Goal: Find contact information: Find contact information

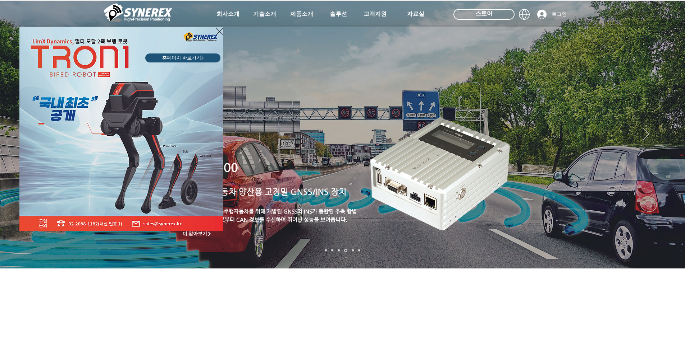
click at [672, 132] on div "LimX Dinamics" at bounding box center [342, 171] width 685 height 342
click at [668, 134] on div "LimX Dinamics" at bounding box center [342, 171] width 685 height 342
click at [670, 135] on div "LimX Dinamics" at bounding box center [342, 171] width 685 height 342
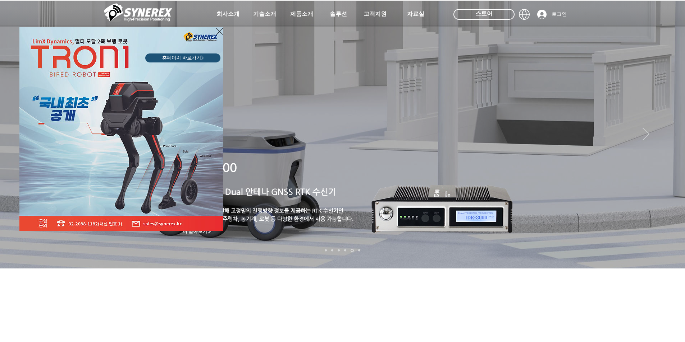
click at [669, 135] on div "LimX Dinamics" at bounding box center [342, 171] width 685 height 342
click at [217, 30] on icon "사이트로 돌아가기" at bounding box center [219, 31] width 7 height 9
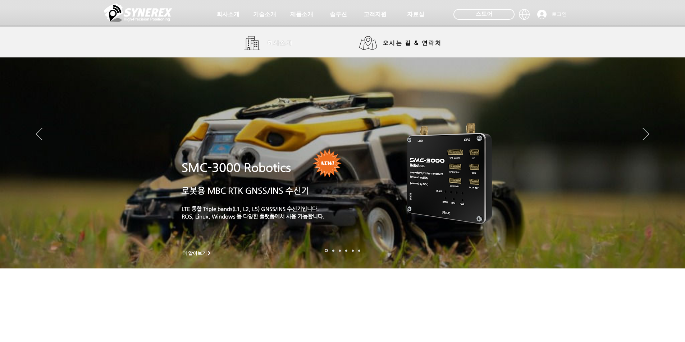
click at [279, 44] on span "회사소개" at bounding box center [280, 44] width 27 height 8
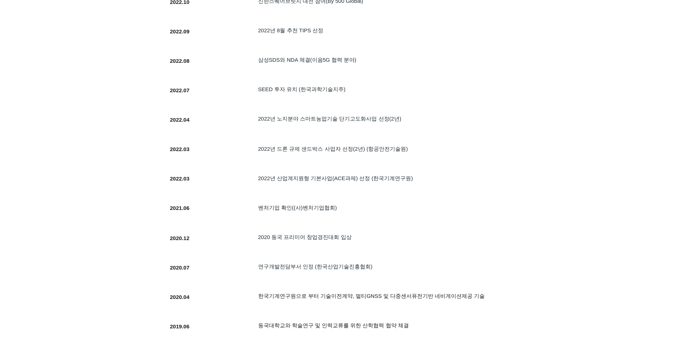
scroll to position [539, 0]
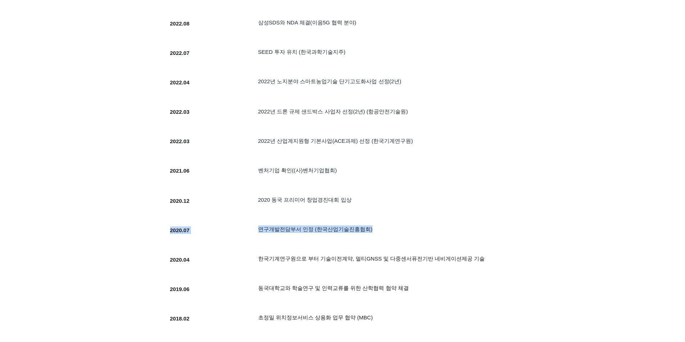
drag, startPoint x: 390, startPoint y: 231, endPoint x: 256, endPoint y: 233, distance: 133.3
click at [256, 233] on div "SYNEREX가 열심히 달려온 길 입니다. 2020.07 ​연구개발전담부서 인정 (한국산업기술진흥협회)" at bounding box center [327, 234] width 331 height 27
drag, startPoint x: 413, startPoint y: 234, endPoint x: 445, endPoint y: 234, distance: 32.0
click at [414, 233] on h5 "​연구개발전담부서 인정 (한국산업기술진흥협회)" at bounding box center [372, 230] width 229 height 8
click at [449, 233] on h5 "​연구개발전담부서 인정 (한국산업기술진흥협회)" at bounding box center [372, 230] width 229 height 8
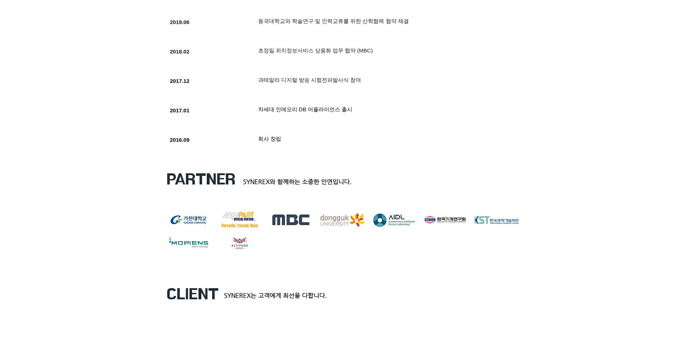
scroll to position [827, 0]
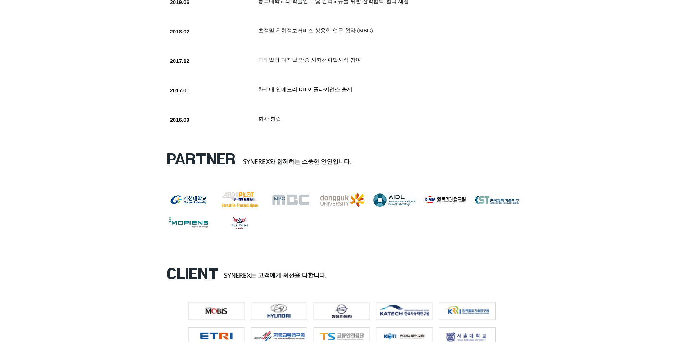
click at [295, 203] on div "MBC" at bounding box center [291, 198] width 34 height 7
click at [493, 204] on div "한국과학기술지주" at bounding box center [496, 203] width 37 height 7
click at [385, 240] on div "marklogo-kor_eng ardupilot_partner MBC 동국대학교 (주)AIDL KIMM 로고 한국과학기술지주 image Alt…" at bounding box center [342, 216] width 352 height 49
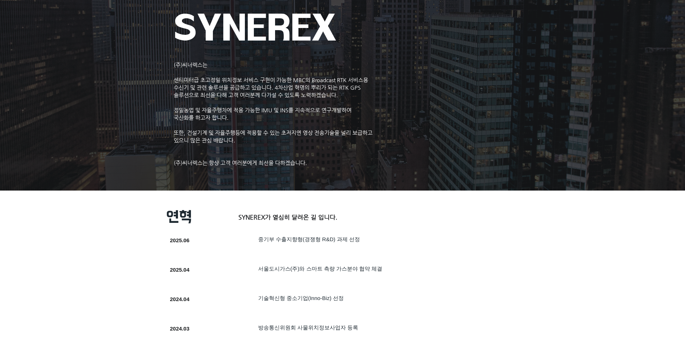
scroll to position [0, 0]
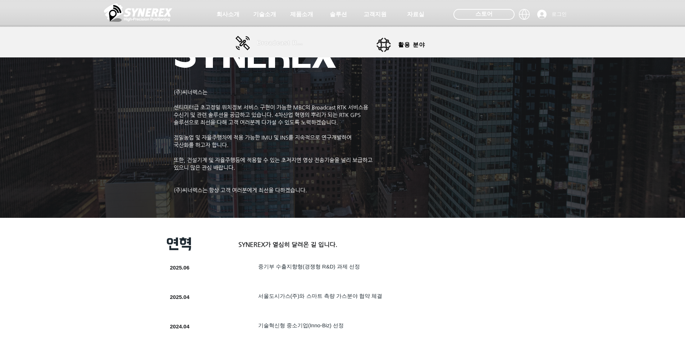
click at [293, 46] on span "Broadcast RTK" at bounding box center [281, 43] width 49 height 6
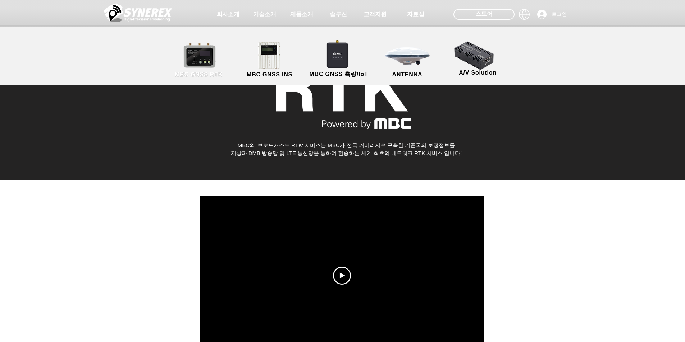
click at [205, 60] on link "MBC GNSS RTK" at bounding box center [198, 60] width 65 height 38
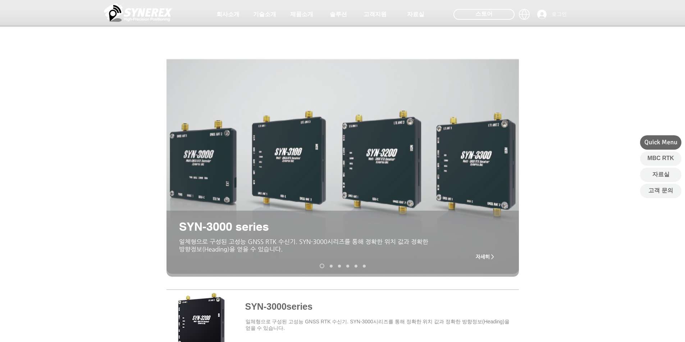
click at [332, 266] on nav "슬라이드" at bounding box center [342, 266] width 51 height 5
click at [331, 266] on link "SMC-2000" at bounding box center [331, 266] width 3 height 3
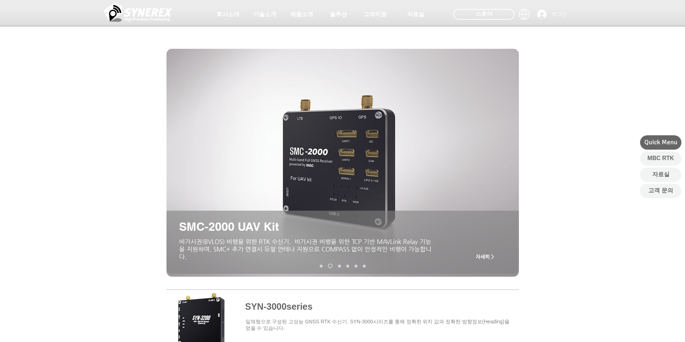
click at [342, 267] on nav "슬라이드" at bounding box center [342, 266] width 51 height 5
click at [340, 267] on link "MRP-2000v2" at bounding box center [339, 266] width 3 height 3
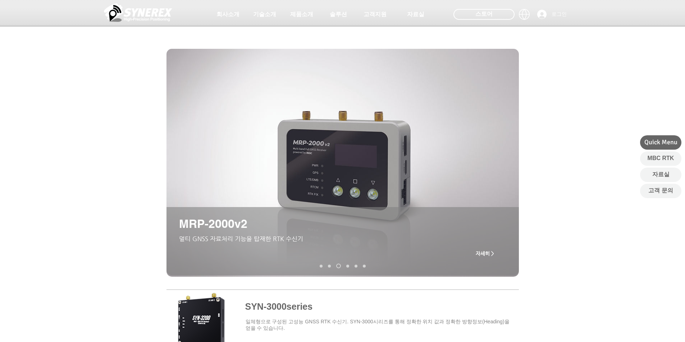
click at [349, 267] on nav "슬라이드" at bounding box center [342, 266] width 51 height 5
click at [348, 267] on link "MRD-1000v2" at bounding box center [347, 266] width 3 height 3
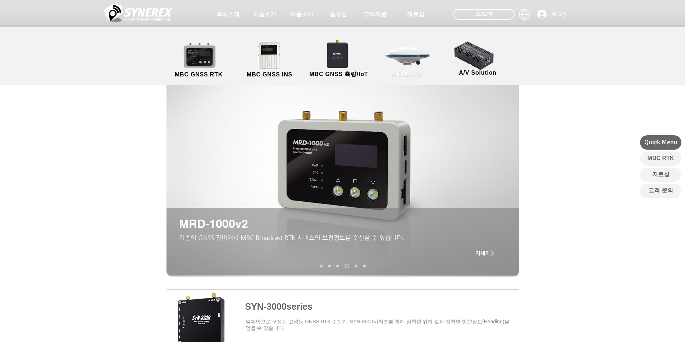
click at [407, 63] on link "ANTENNA" at bounding box center [407, 60] width 65 height 38
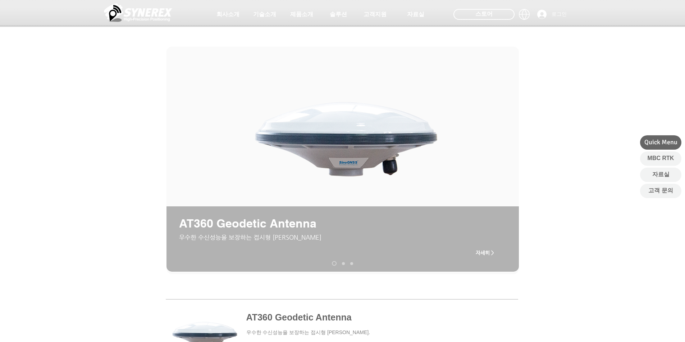
click at [343, 264] on link "AT200 Aviation Antenna" at bounding box center [343, 263] width 3 height 3
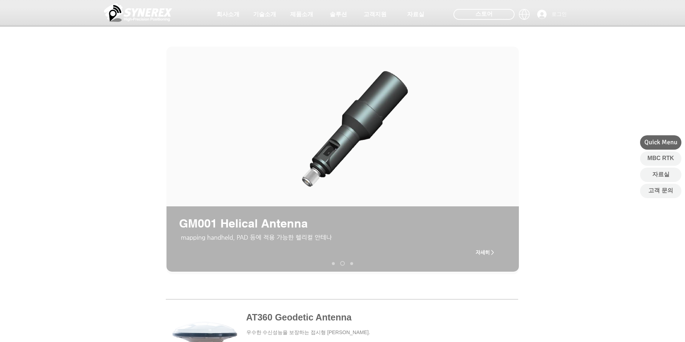
click at [351, 264] on link "AT190 Helix Antenna" at bounding box center [351, 263] width 3 height 3
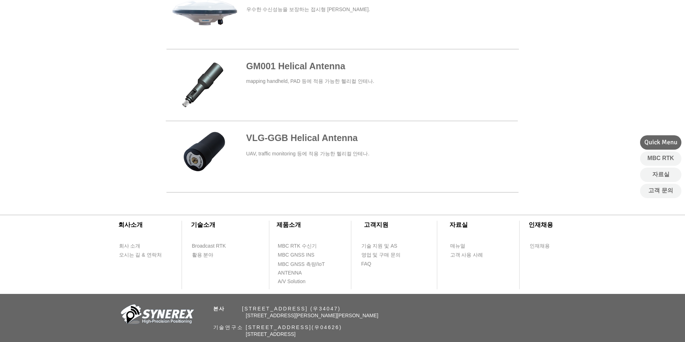
scroll to position [252, 0]
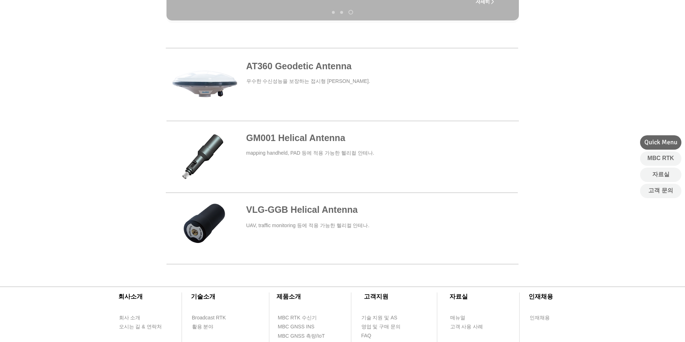
click at [282, 67] on span at bounding box center [342, 84] width 352 height 66
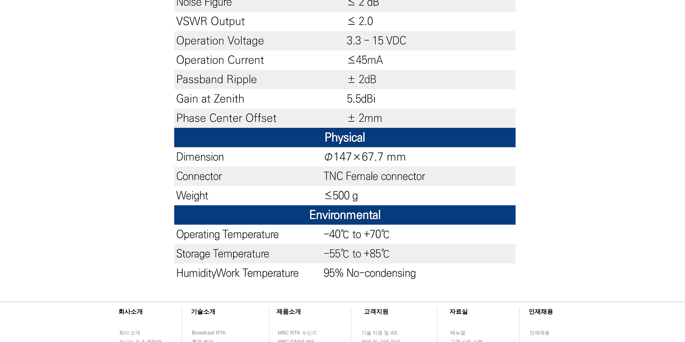
scroll to position [611, 0]
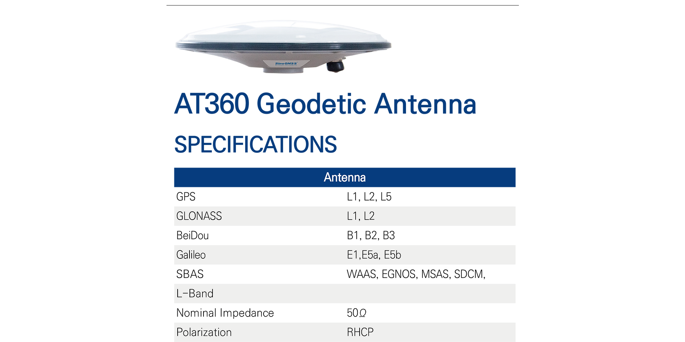
scroll to position [64, 0]
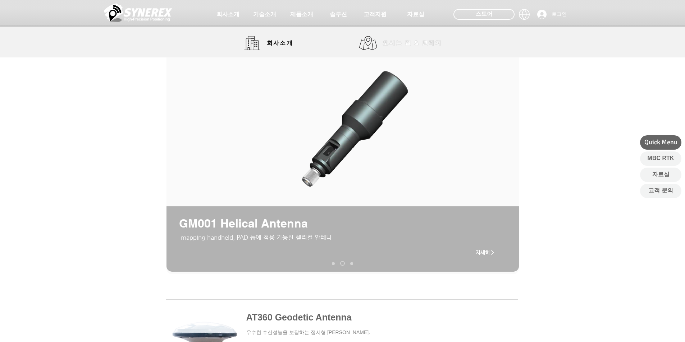
click at [402, 46] on span "오시는 길 & 연락처" at bounding box center [411, 43] width 59 height 8
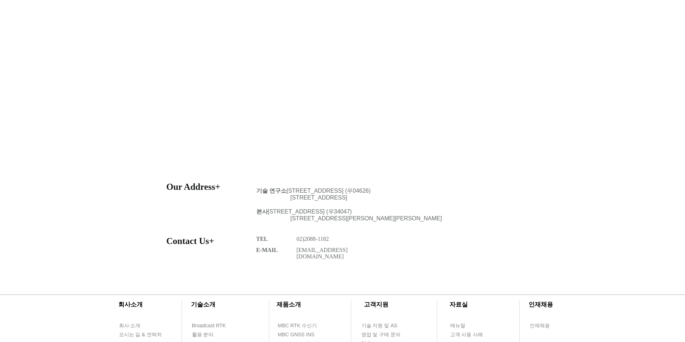
scroll to position [153, 0]
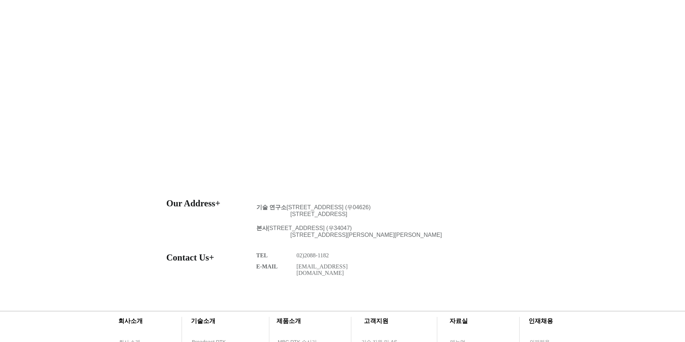
drag, startPoint x: 291, startPoint y: 230, endPoint x: 469, endPoint y: 235, distance: 178.0
click at [469, 235] on div "본사 [STREET_ADDRESS][PERSON_NAME]" at bounding box center [386, 232] width 260 height 14
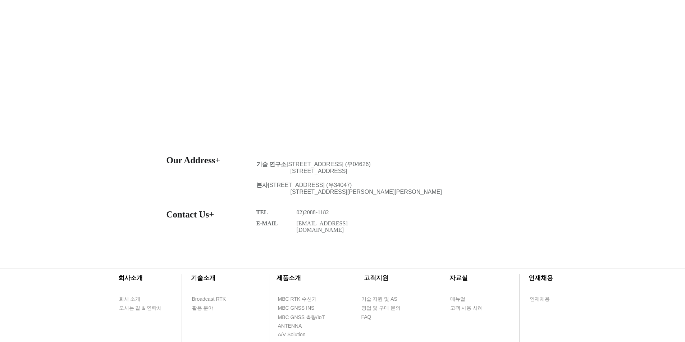
scroll to position [180, 0]
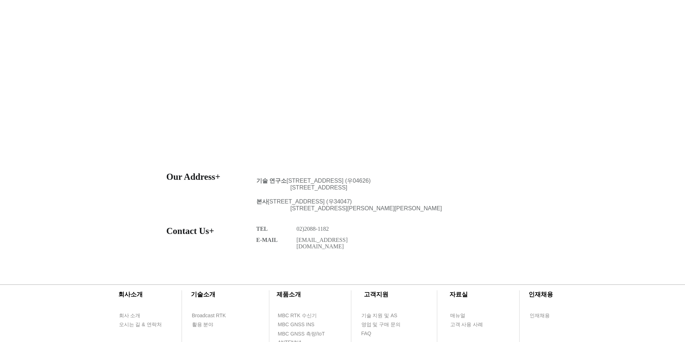
click at [466, 212] on p "[STREET_ADDRESS][PERSON_NAME][PERSON_NAME]" at bounding box center [403, 209] width 226 height 6
click at [461, 211] on p "[STREET_ADDRESS][PERSON_NAME][PERSON_NAME]" at bounding box center [403, 209] width 226 height 6
click at [442, 209] on span "[STREET_ADDRESS][PERSON_NAME][PERSON_NAME]" at bounding box center [365, 209] width 151 height 6
drag, startPoint x: 458, startPoint y: 210, endPoint x: 290, endPoint y: 203, distance: 167.6
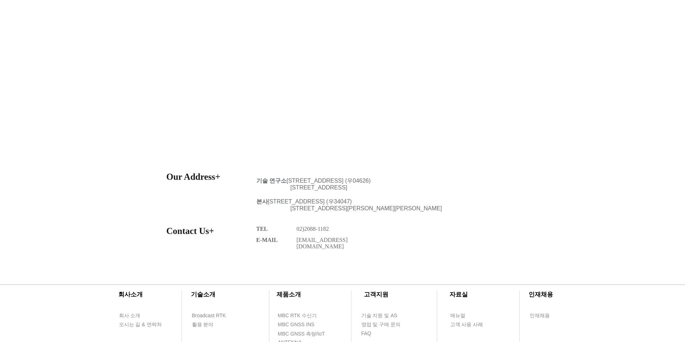
click at [290, 203] on div "본사 [STREET_ADDRESS][PERSON_NAME]" at bounding box center [386, 205] width 260 height 14
click at [292, 217] on div at bounding box center [342, 220] width 685 height 104
drag, startPoint x: 291, startPoint y: 202, endPoint x: 468, endPoint y: 213, distance: 177.1
click at [468, 212] on div "본사 [STREET_ADDRESS][PERSON_NAME]" at bounding box center [386, 205] width 260 height 14
